Goal: Information Seeking & Learning: Learn about a topic

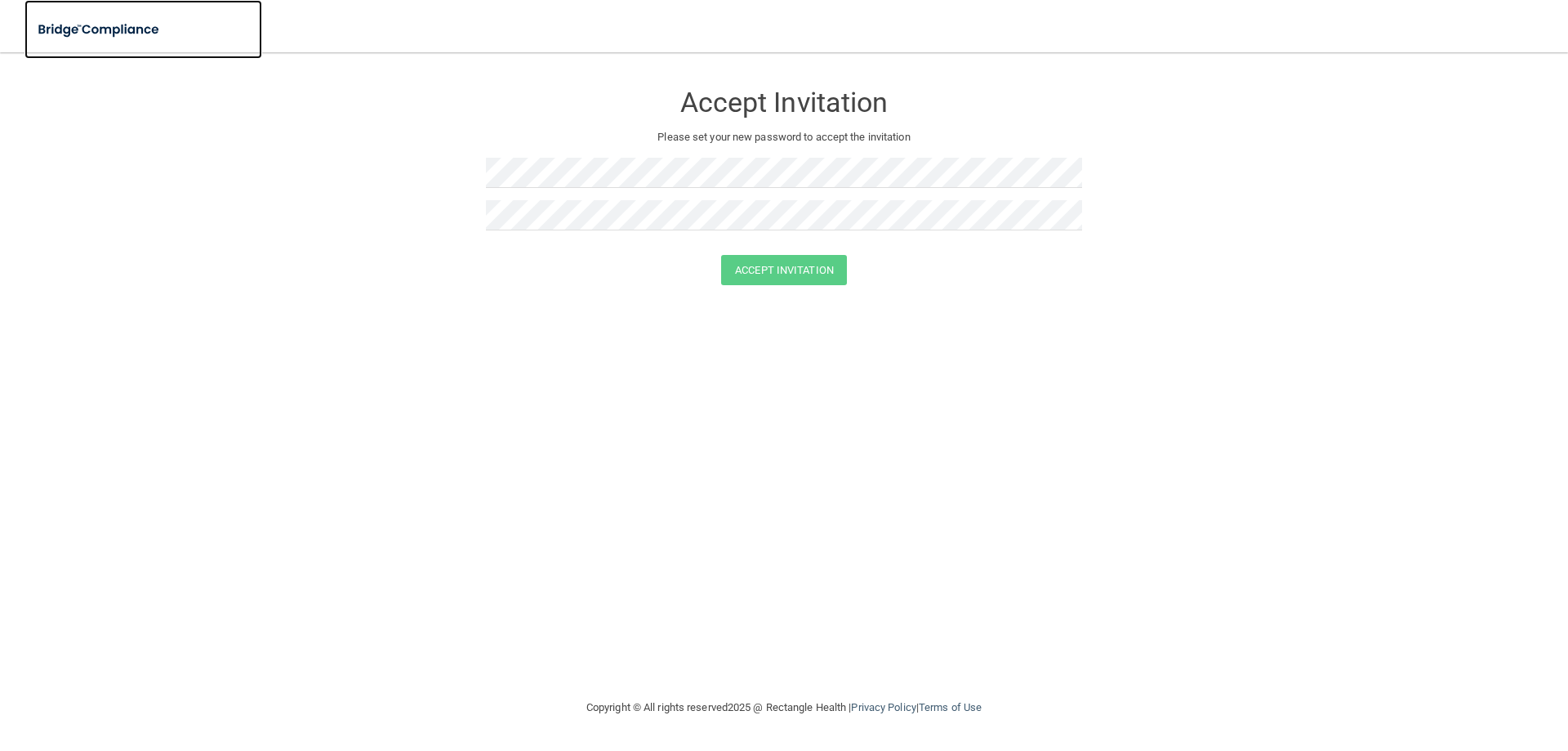
click at [78, 25] on img at bounding box center [100, 29] width 150 height 34
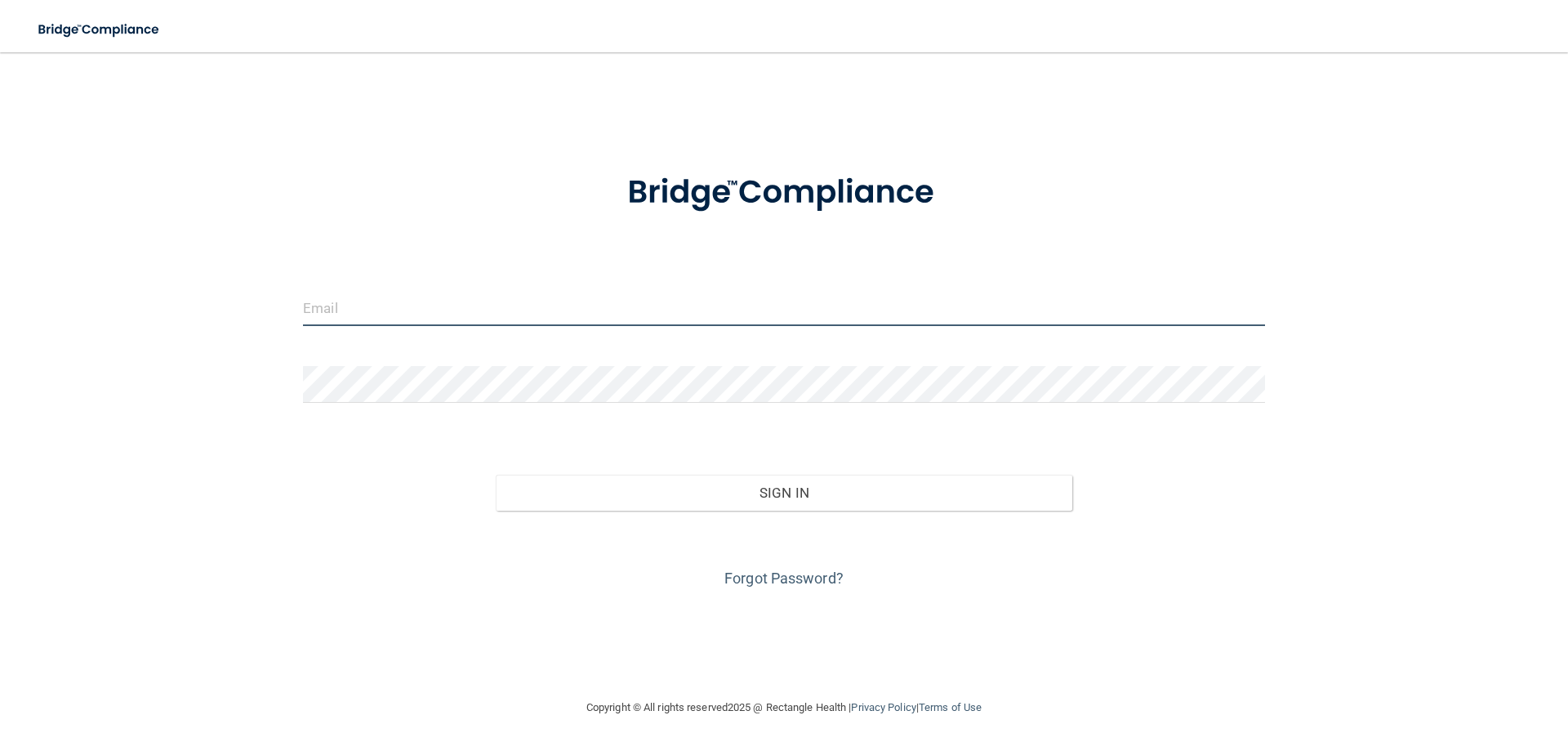
click at [427, 303] on input "email" at bounding box center [784, 307] width 962 height 37
type input "[EMAIL_ADDRESS][DOMAIN_NAME]"
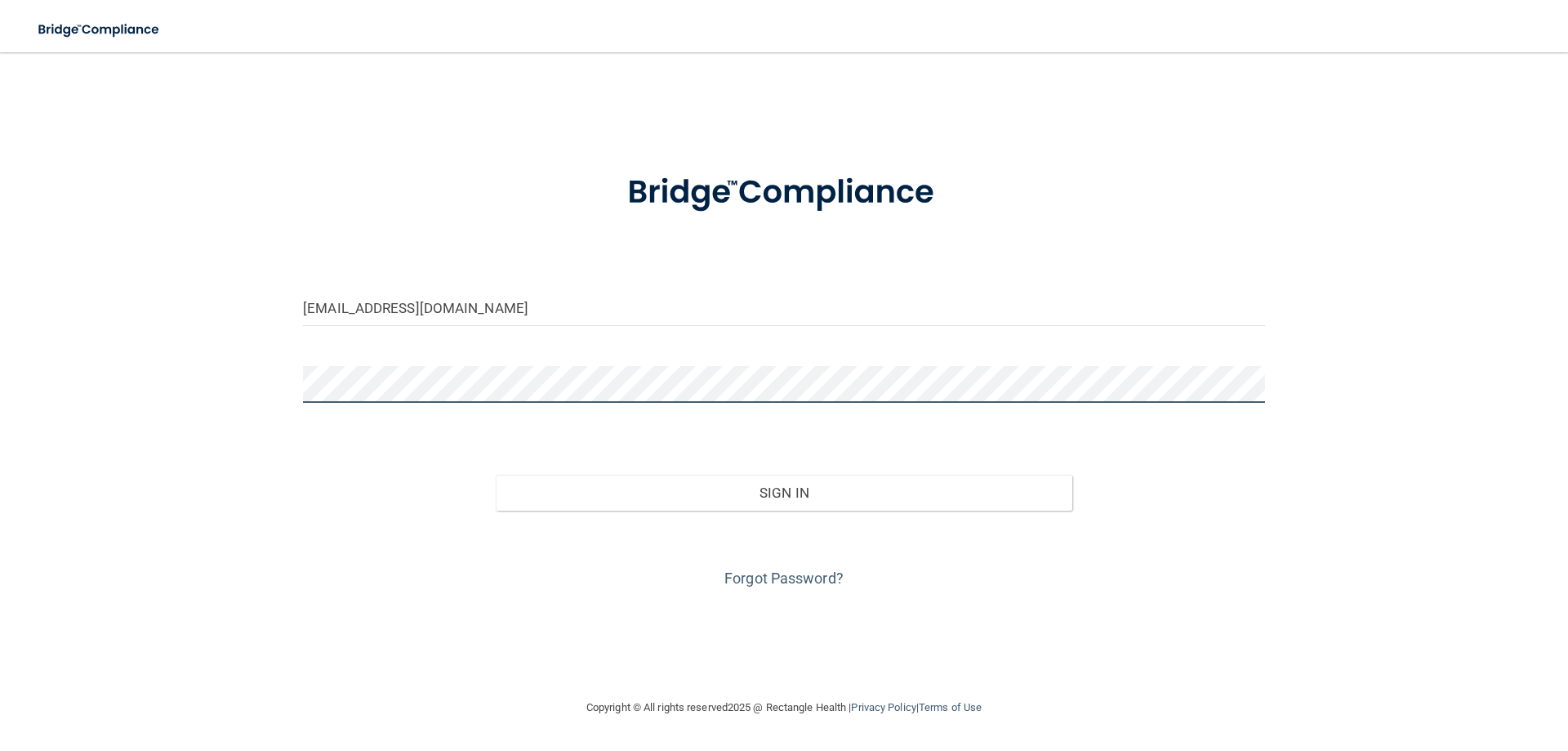
click at [496, 475] on button "Sign In" at bounding box center [785, 492] width 578 height 36
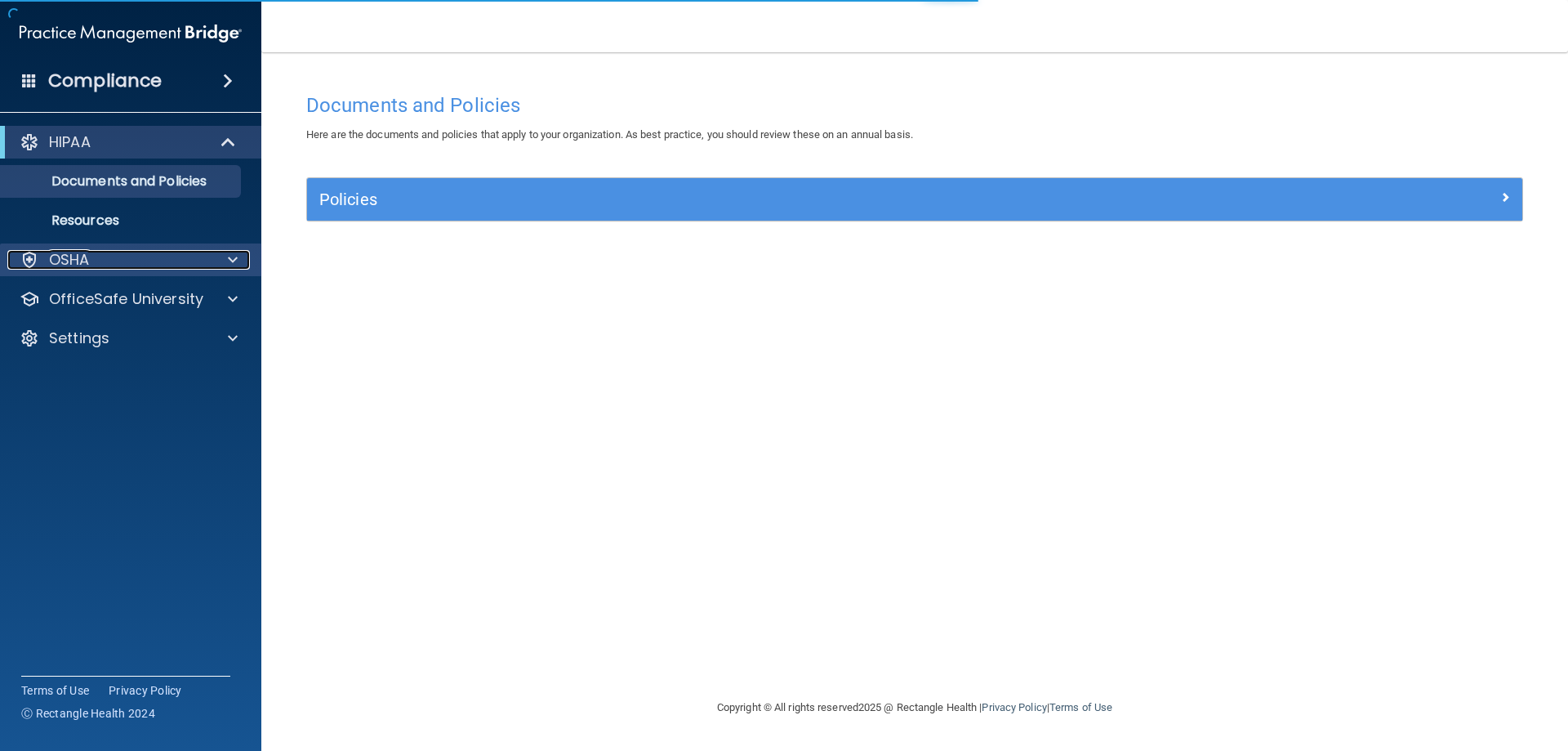
click at [155, 259] on div "OSHA" at bounding box center [108, 260] width 203 height 19
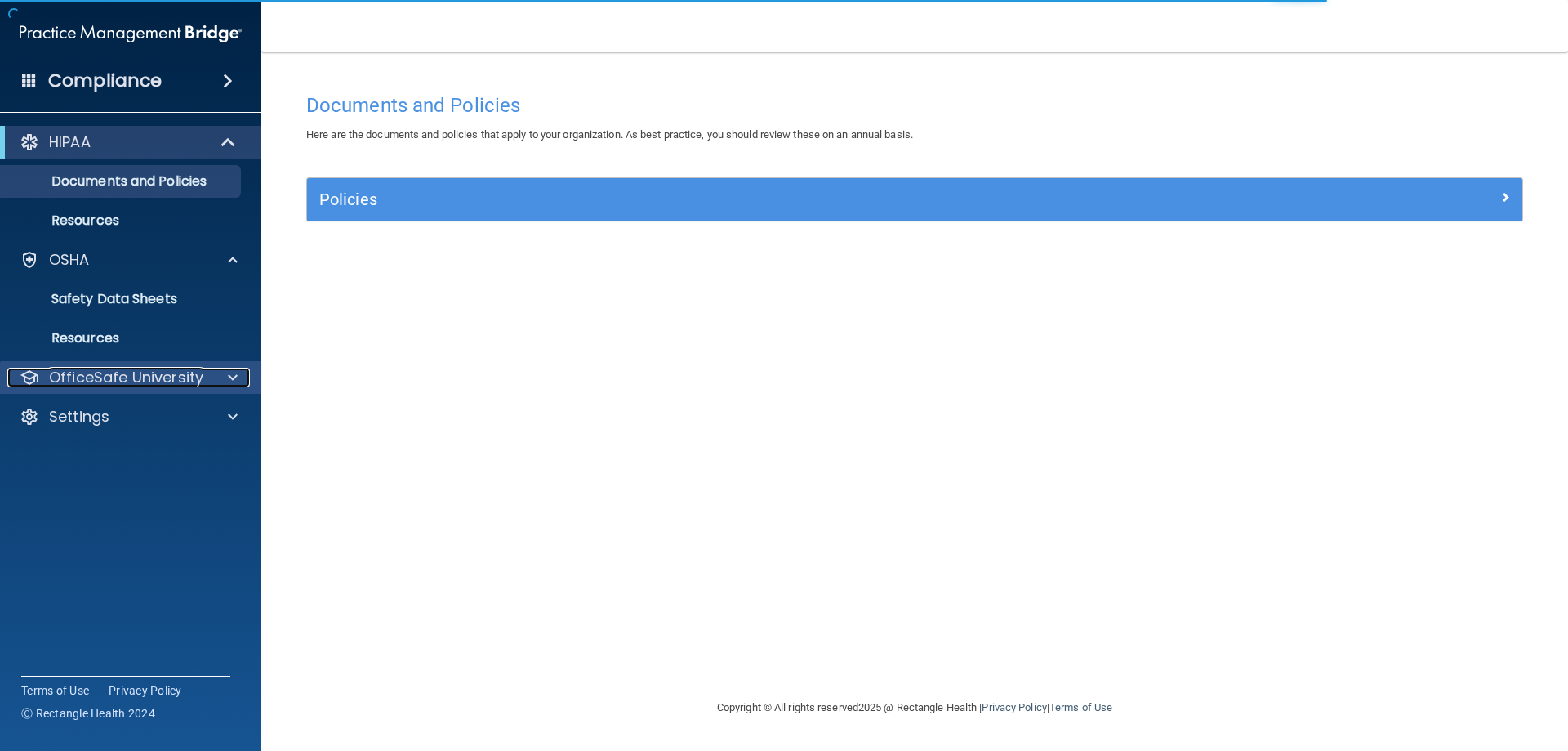
click at [146, 370] on p "OfficeSafe University" at bounding box center [126, 377] width 154 height 19
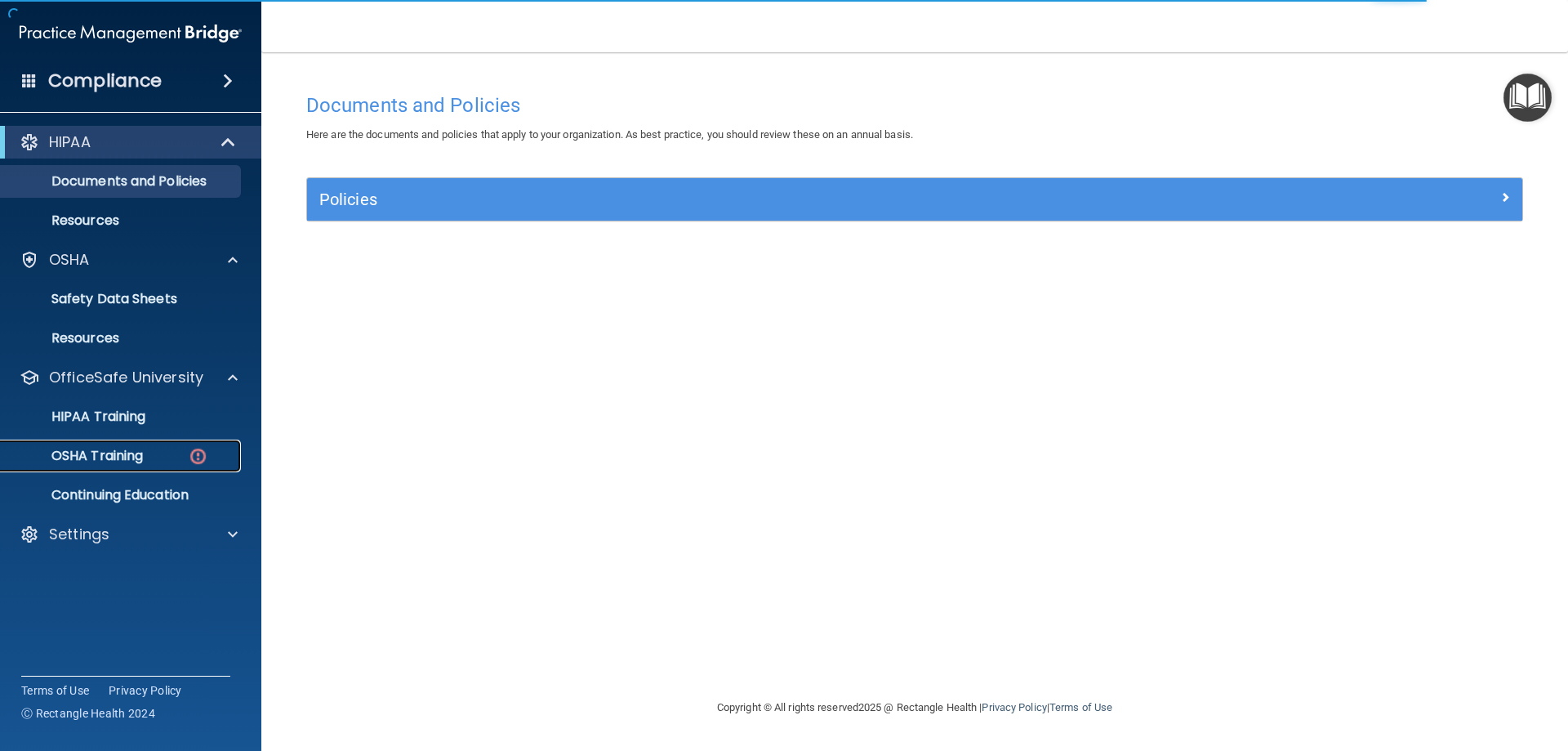
click at [151, 465] on link "OSHA Training" at bounding box center [112, 456] width 258 height 33
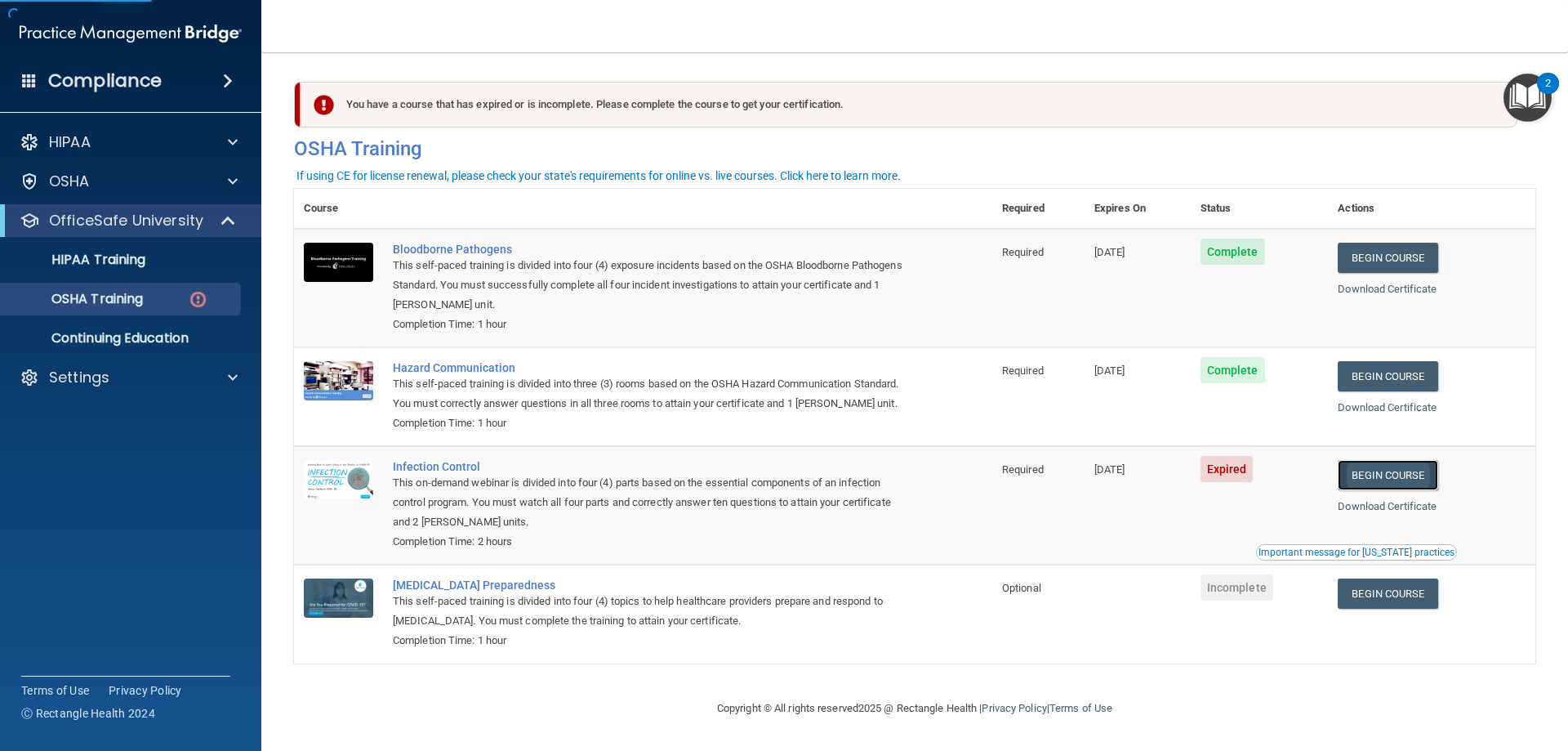
click at [1386, 491] on link "Begin Course" at bounding box center [1387, 475] width 100 height 30
